Goal: Find specific page/section: Find specific page/section

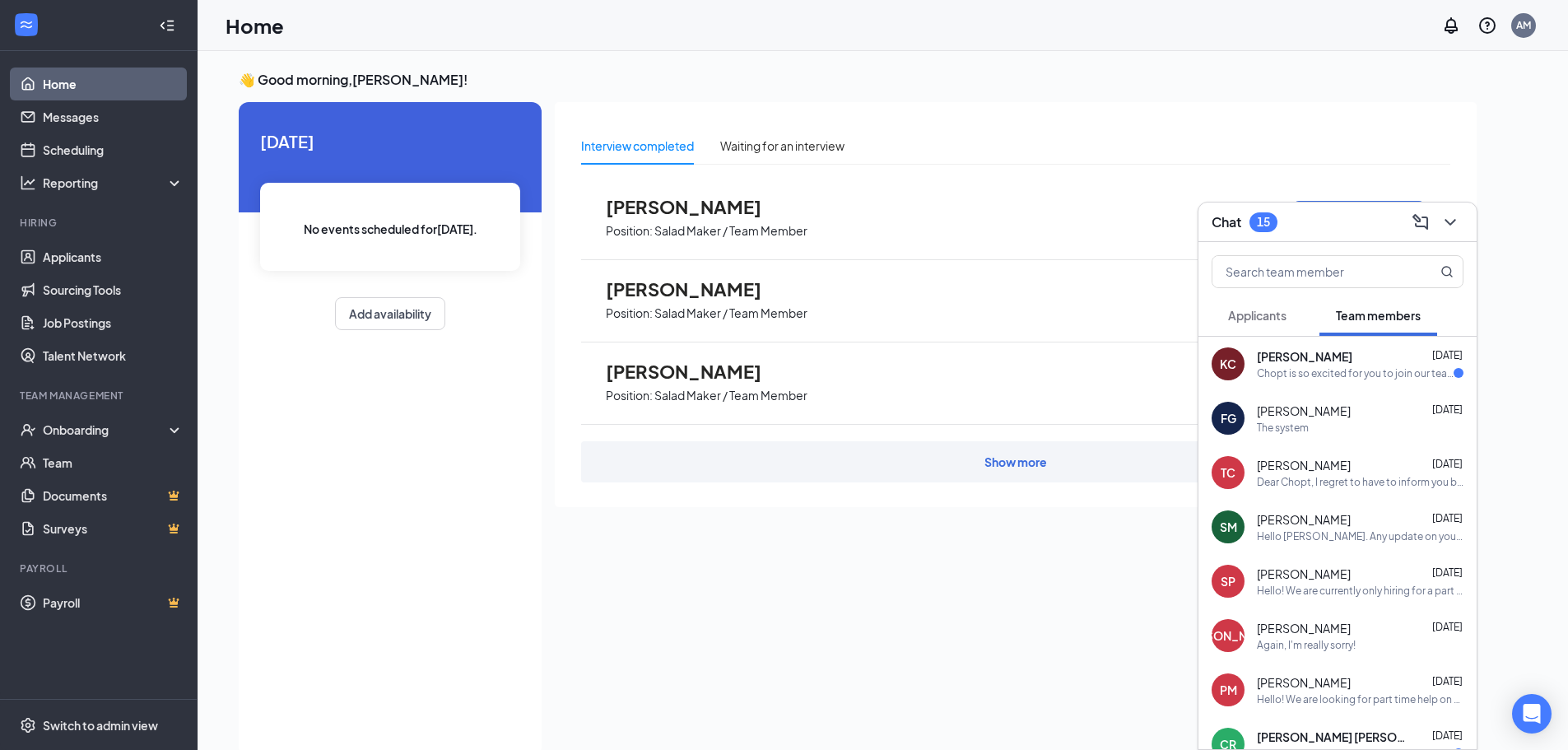
click at [1268, 319] on span "Applicants" at bounding box center [1257, 315] width 58 height 15
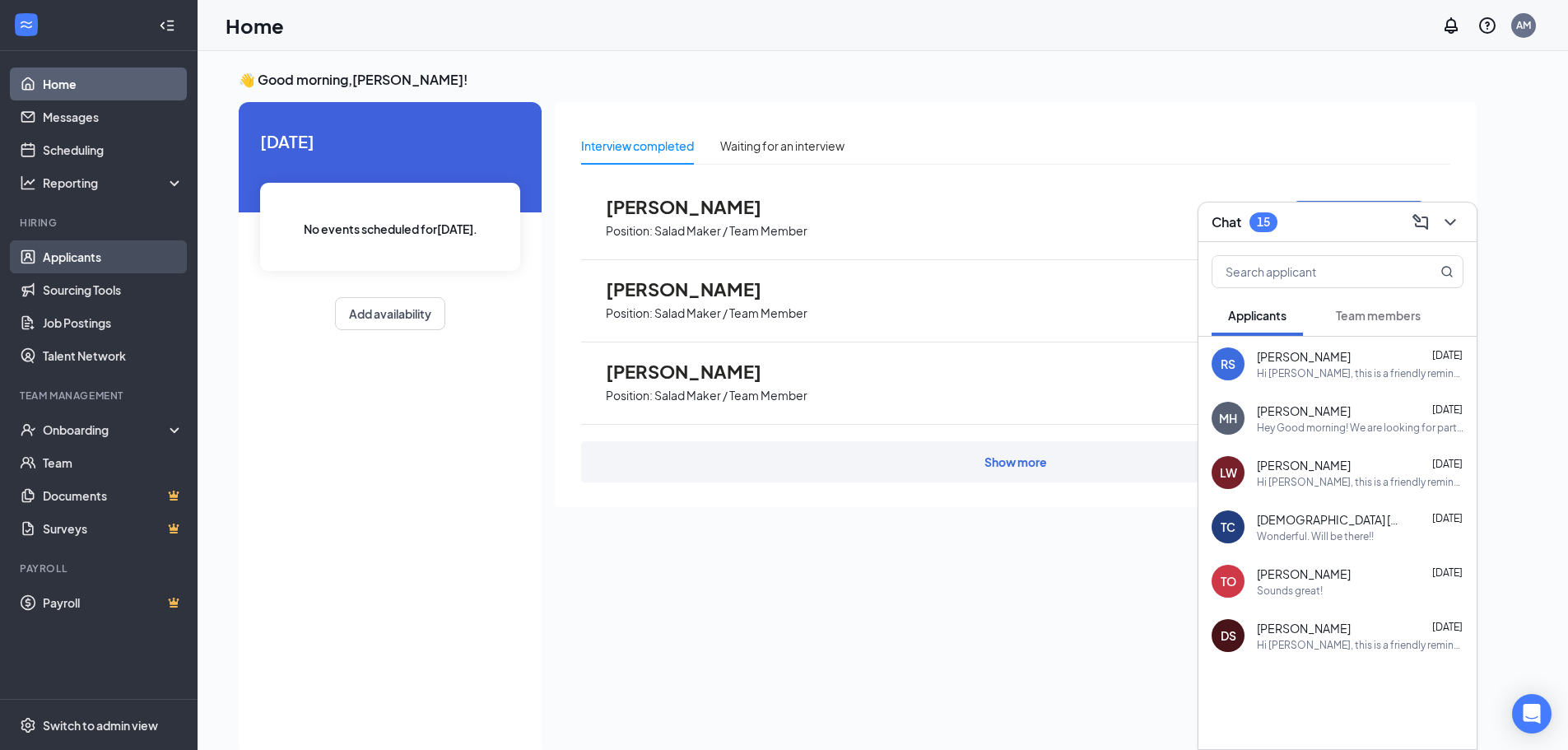
click at [110, 260] on link "Applicants" at bounding box center [113, 256] width 141 height 32
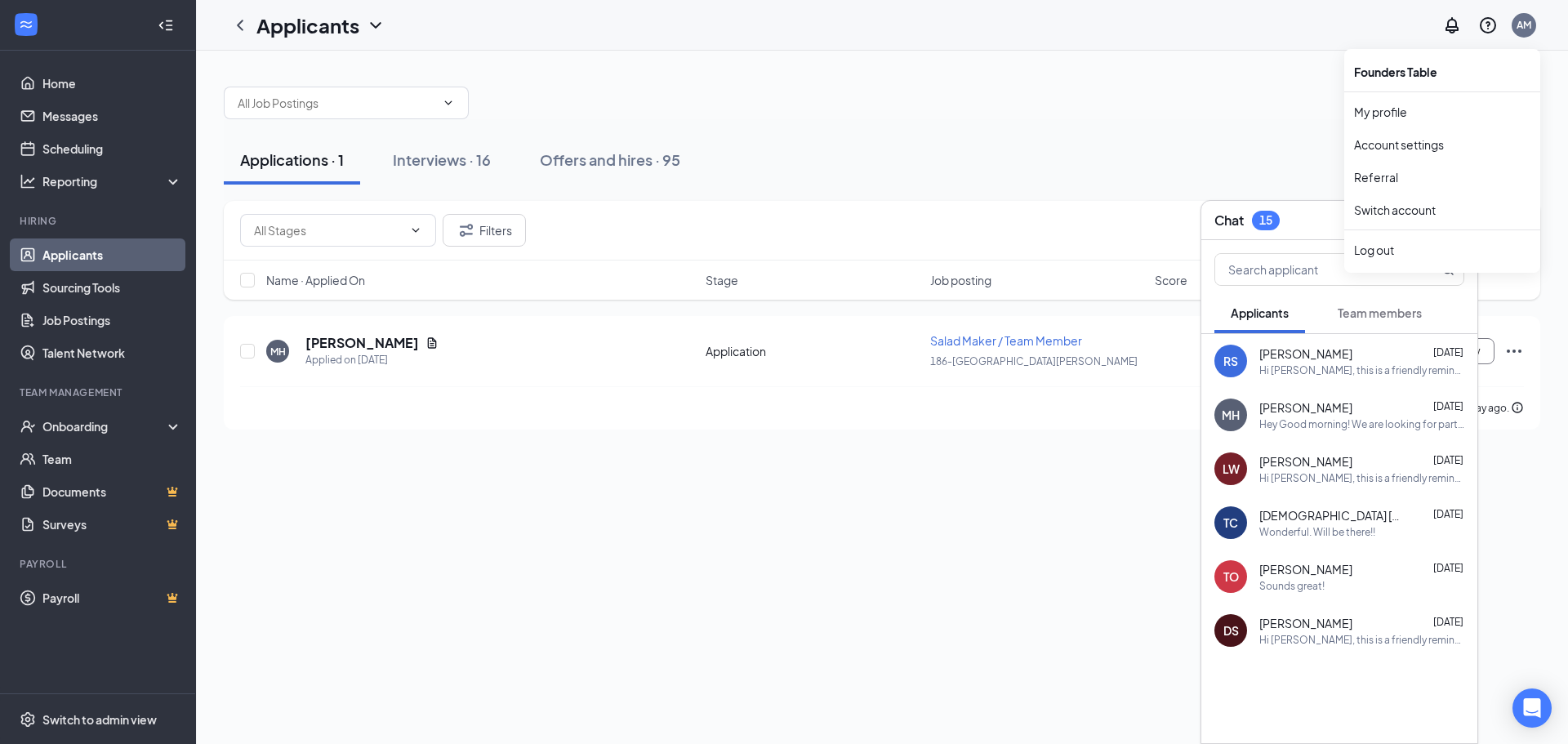
drag, startPoint x: 1285, startPoint y: 365, endPoint x: 1285, endPoint y: 414, distance: 49.0
drag, startPoint x: 1285, startPoint y: 414, endPoint x: 1089, endPoint y: 573, distance: 252.4
click at [994, 588] on div "Applications · 1 Interviews · 16 Offers and hires · 95 Filters Name · Applied O…" at bounding box center [882, 397] width 1372 height 694
click at [1319, 422] on div "Hey Good morning! We are looking for part time assemblers for our am AM and PM …" at bounding box center [1362, 425] width 205 height 14
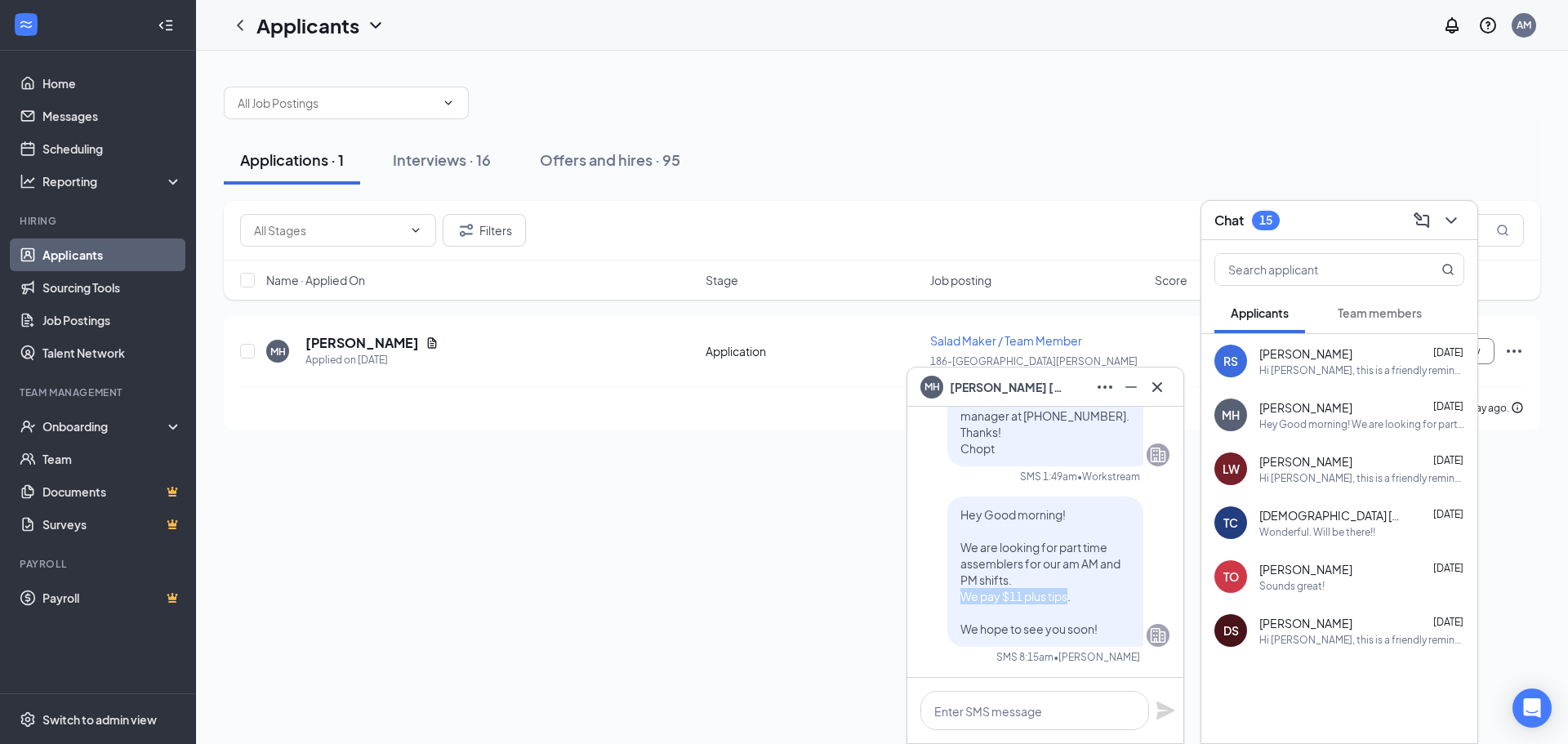
drag, startPoint x: 953, startPoint y: 596, endPoint x: 1056, endPoint y: 603, distance: 103.2
click at [1056, 603] on span "Hey Good morning! We are looking for part time assemblers for our am AM and PM …" at bounding box center [1040, 572] width 160 height 129
click at [893, 603] on div "Applications · 1 Interviews · 16 Offers and hires · 95 Filters Name · Applied O…" at bounding box center [882, 397] width 1372 height 694
click at [1167, 387] on button at bounding box center [1157, 387] width 26 height 26
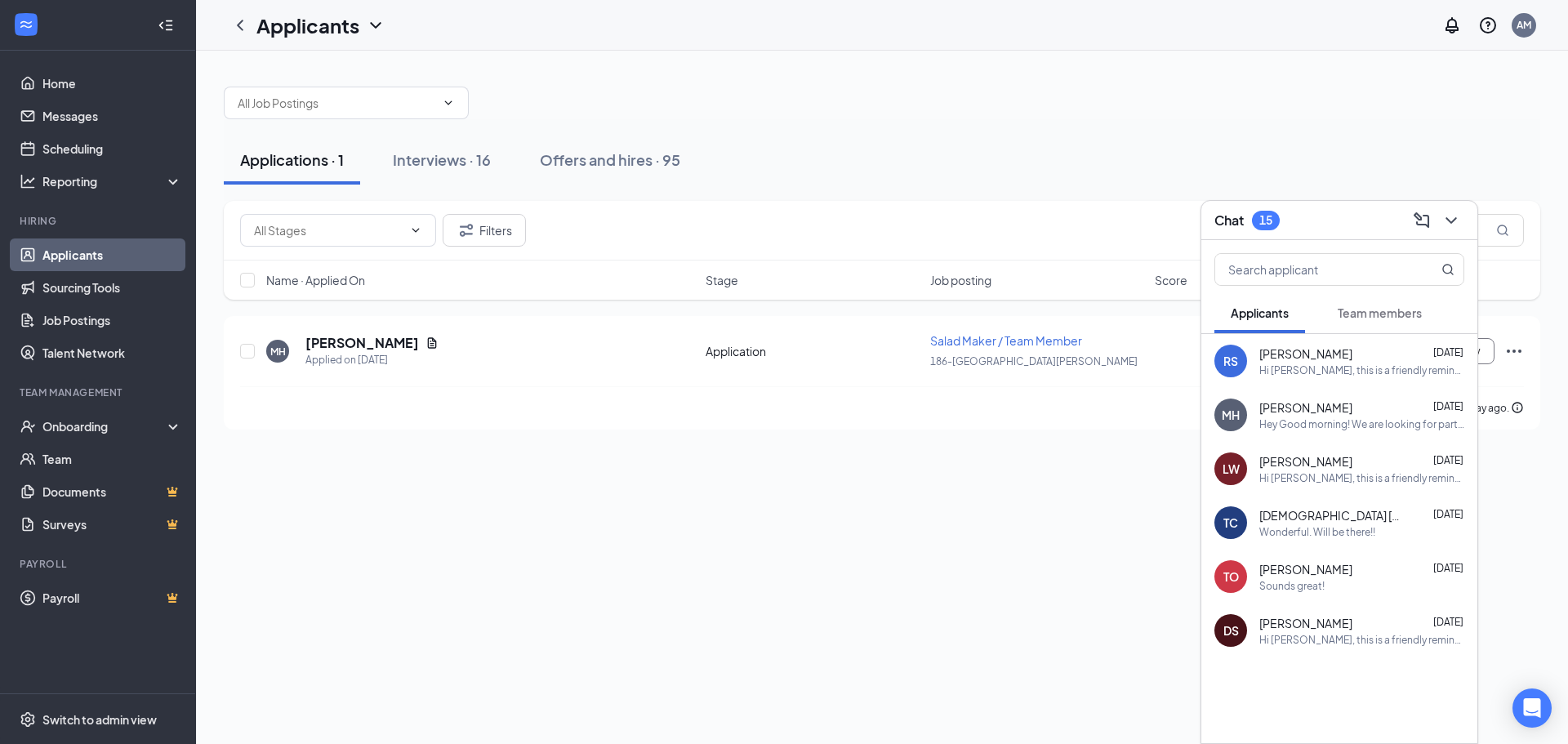
click at [1368, 368] on div "Hi [PERSON_NAME], this is a friendly reminder. Your meeting with Chopt for Sala…" at bounding box center [1362, 370] width 205 height 14
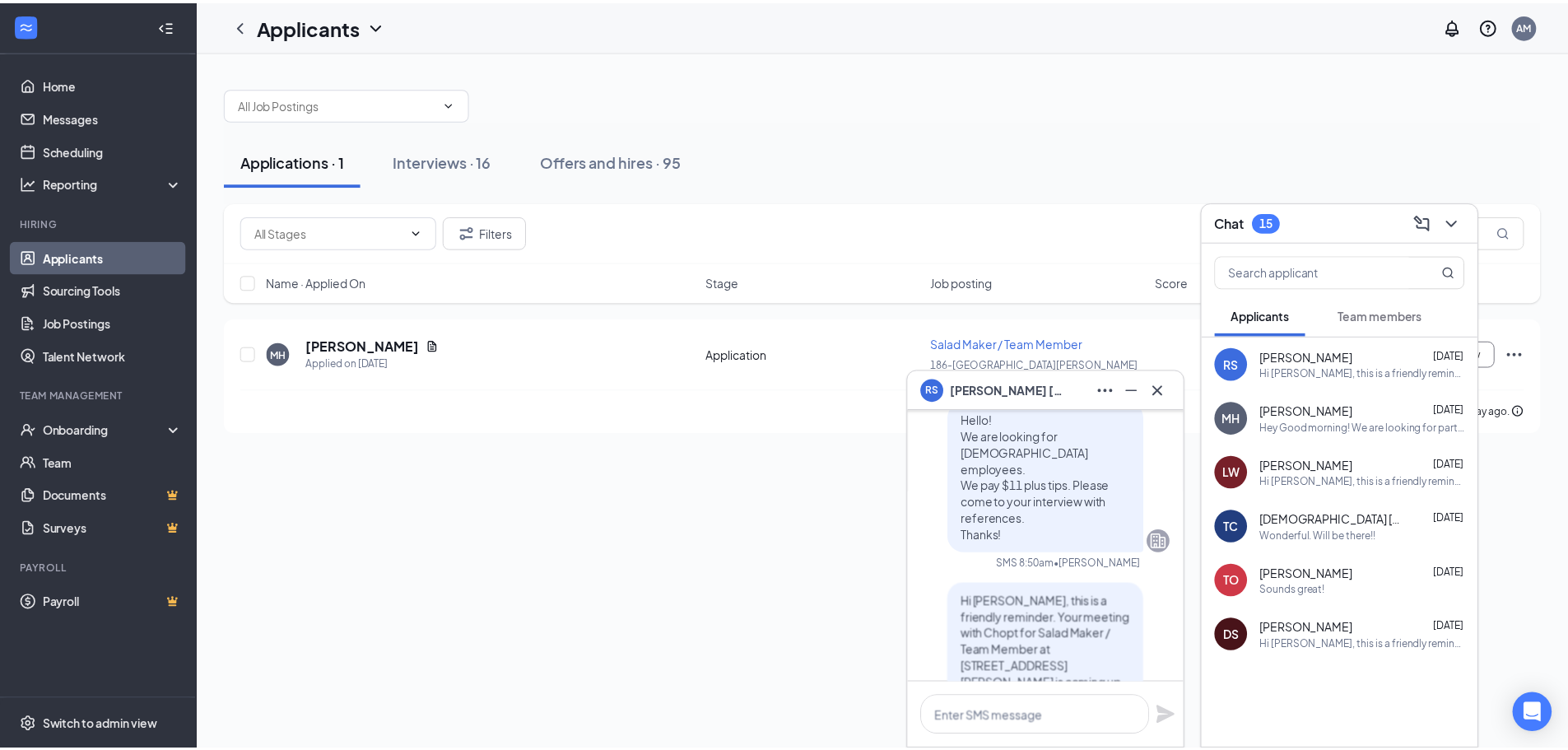
scroll to position [-330, 0]
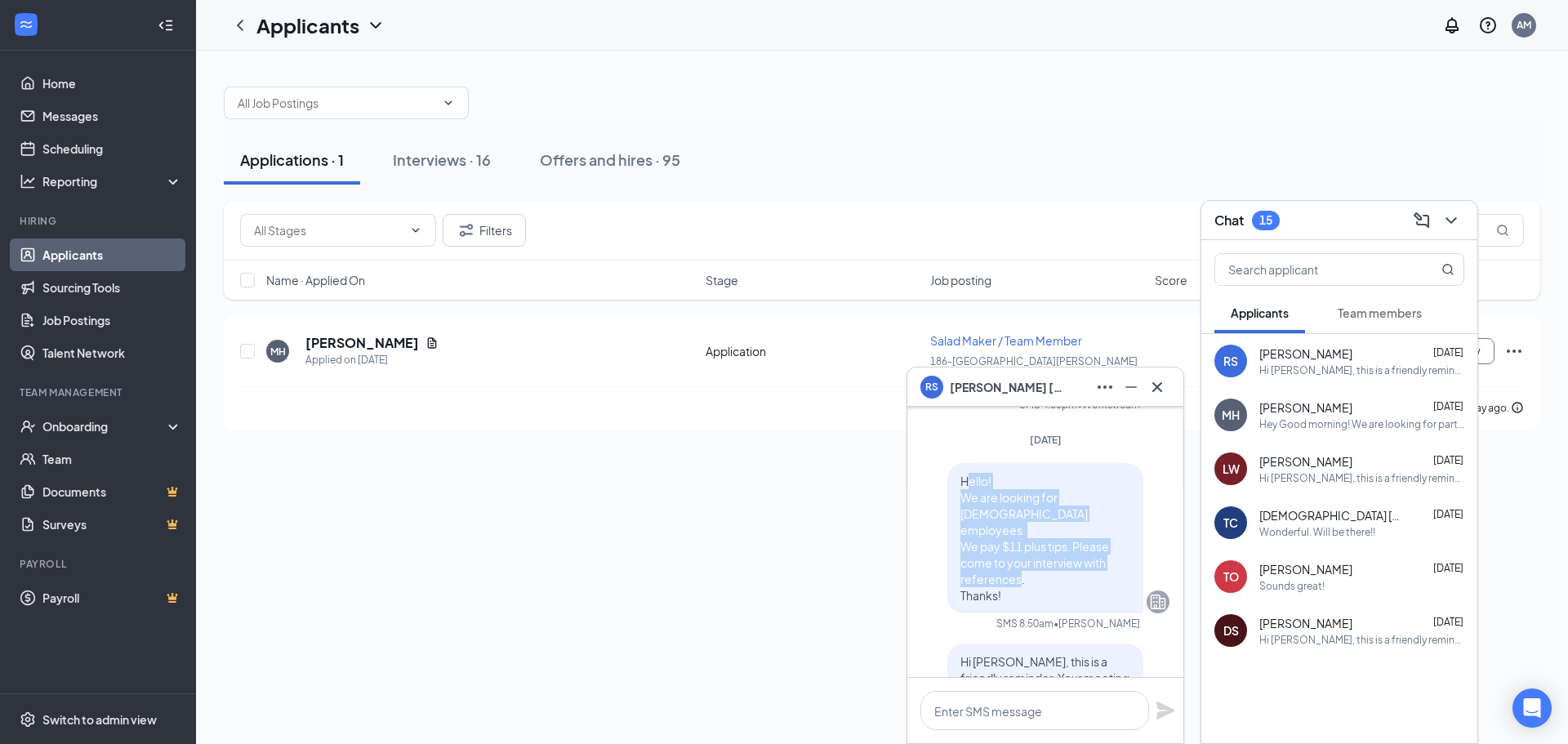
drag, startPoint x: 957, startPoint y: 478, endPoint x: 1028, endPoint y: 582, distance: 125.9
click at [1028, 582] on p "Hello! We are looking for [DEMOGRAPHIC_DATA] employees. We pay $11 plus tips. P…" at bounding box center [1045, 539] width 170 height 131
click at [810, 554] on div "Applications · 1 Interviews · 16 Offers and hires · 95 Filters Name · Applied O…" at bounding box center [882, 397] width 1372 height 694
click at [1155, 391] on icon "Cross" at bounding box center [1157, 388] width 20 height 20
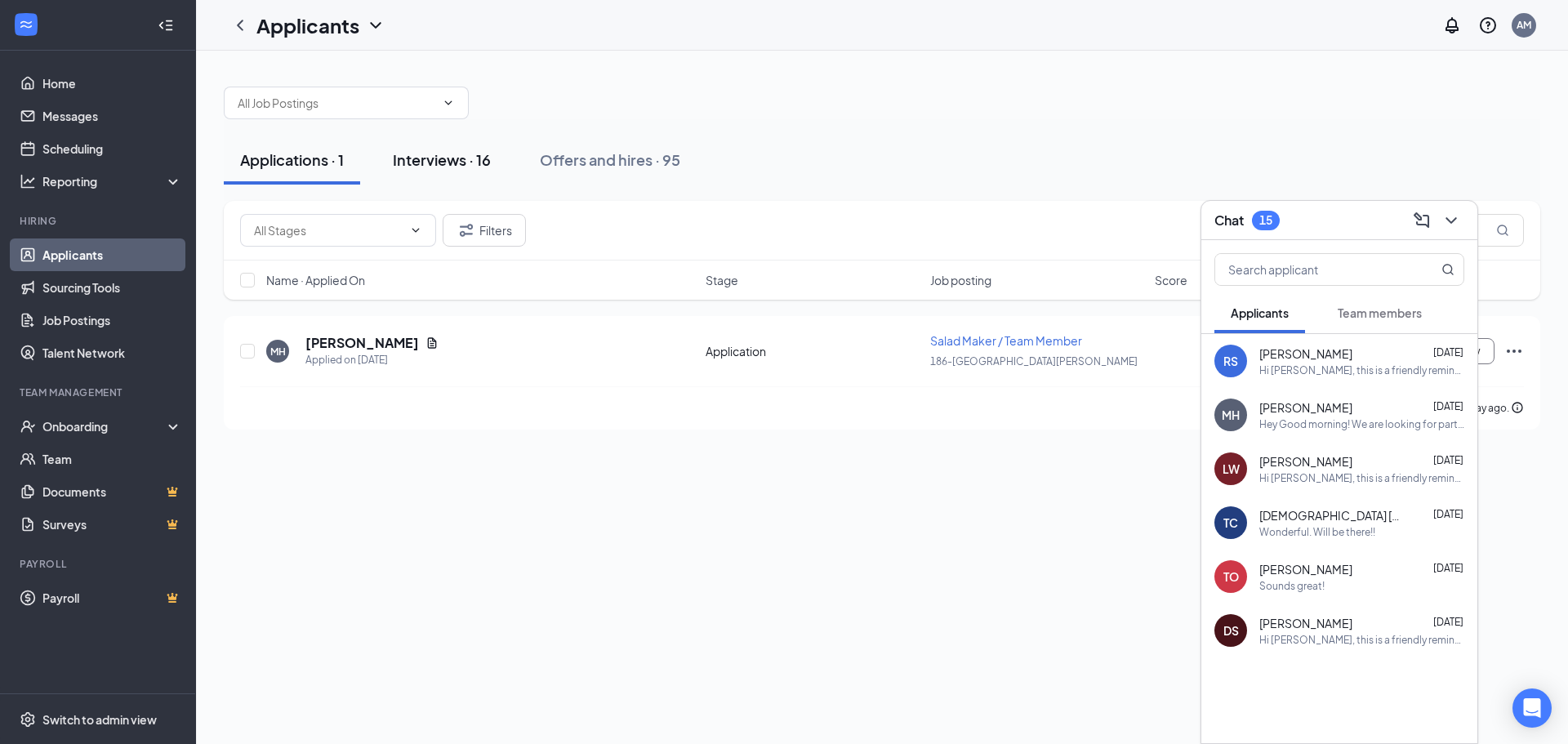
click at [428, 159] on div "Interviews · 16" at bounding box center [442, 159] width 98 height 21
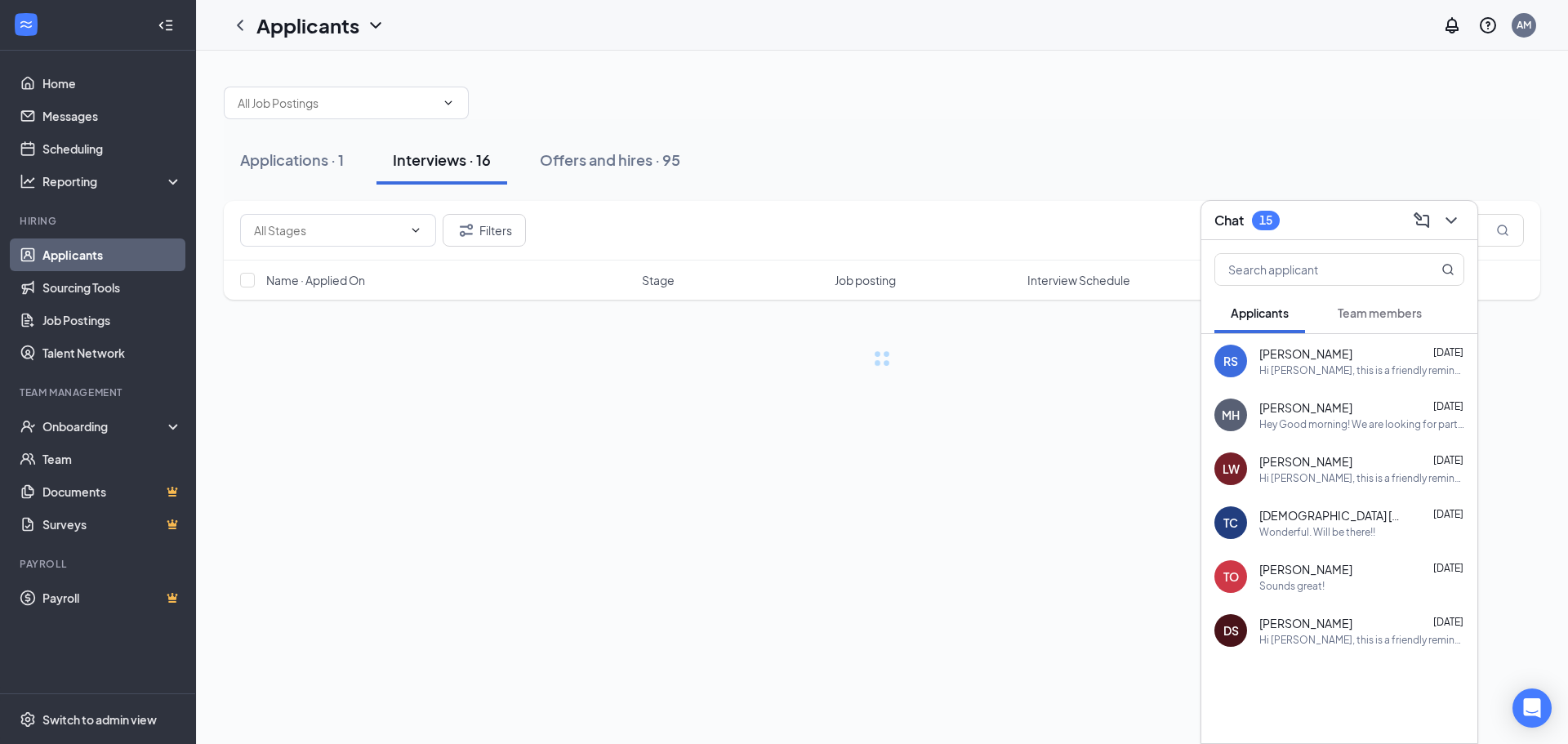
click at [1455, 220] on div "Chat 15" at bounding box center [1339, 221] width 276 height 39
